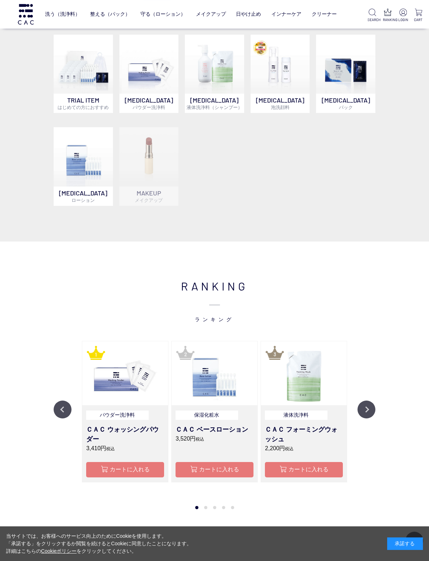
scroll to position [339, 0]
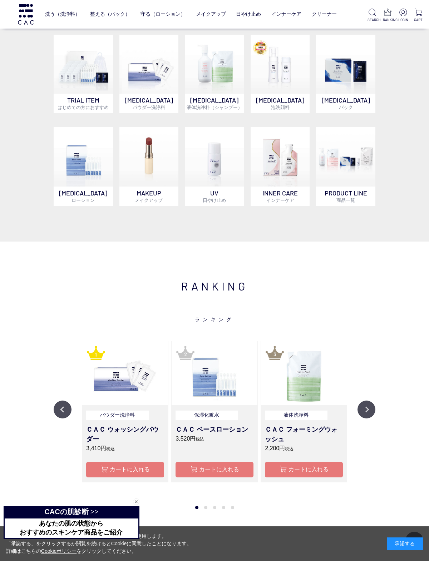
click at [138, 200] on span "メイクアップ" at bounding box center [149, 200] width 28 height 6
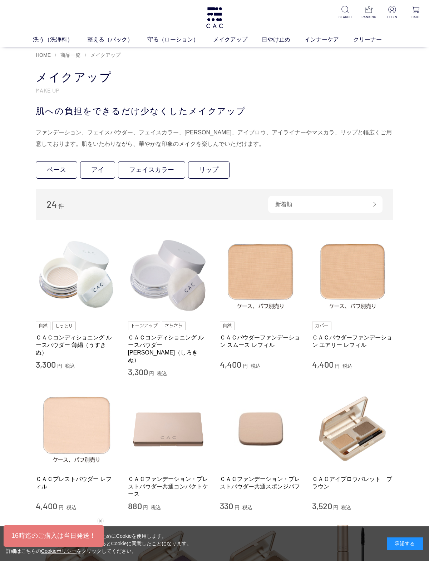
click at [60, 165] on link "ベース" at bounding box center [56, 169] width 41 height 17
click at [95, 161] on link "アイ" at bounding box center [97, 169] width 35 height 17
click at [132, 165] on link "フェイスカラー" at bounding box center [151, 169] width 67 height 17
click at [202, 165] on link "リップ" at bounding box center [208, 169] width 41 height 17
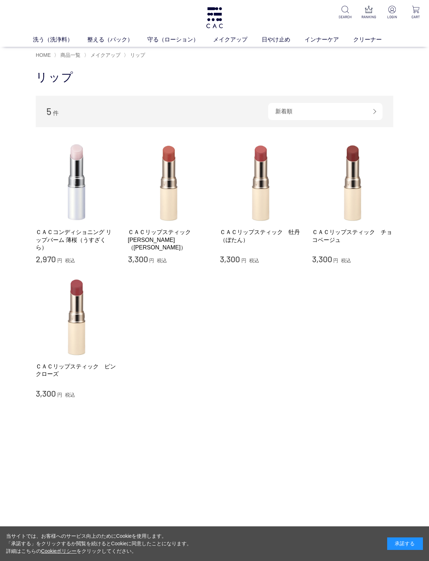
click at [146, 216] on img at bounding box center [168, 181] width 81 height 81
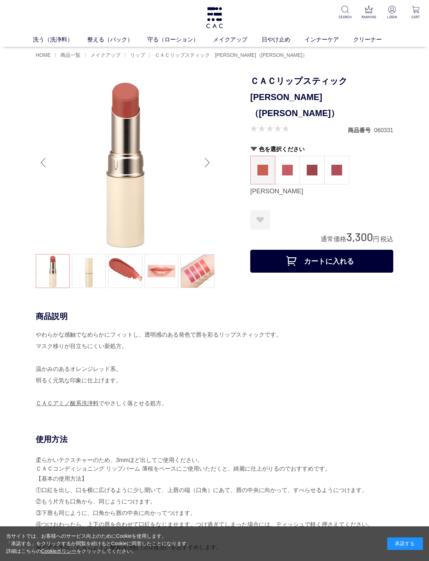
click at [126, 270] on link at bounding box center [125, 271] width 34 height 34
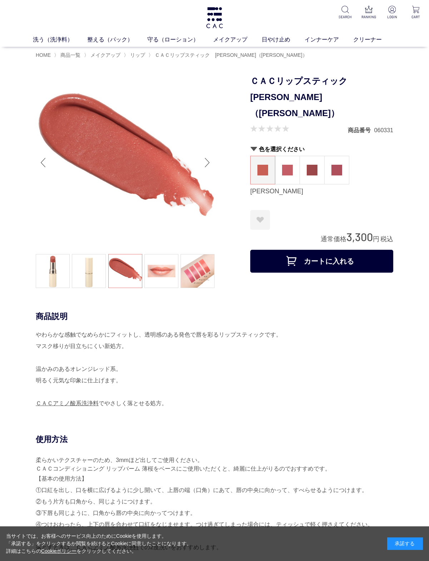
click at [79, 274] on link at bounding box center [89, 271] width 34 height 34
